Goal: Transaction & Acquisition: Register for event/course

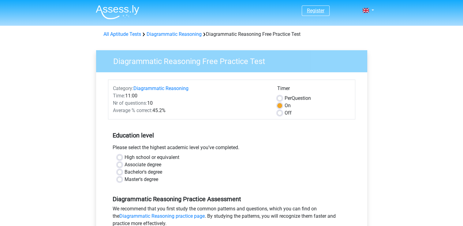
click at [314, 10] on link "Register" at bounding box center [315, 11] width 17 height 6
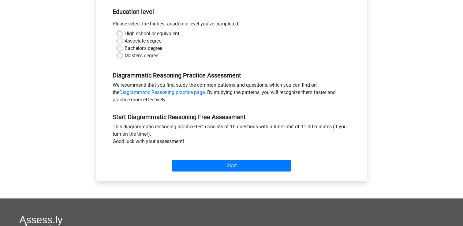
scroll to position [129, 0]
